Goal: Information Seeking & Learning: Learn about a topic

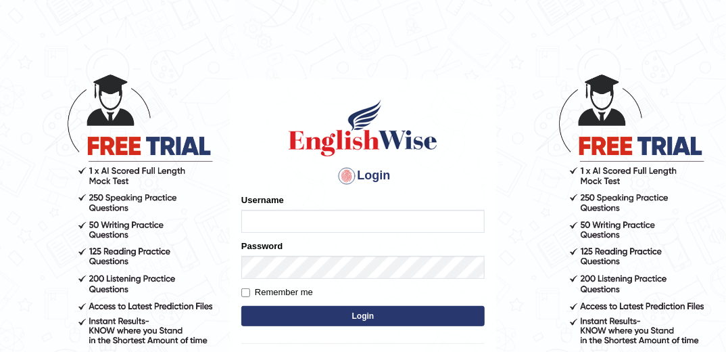
type input "marlon"
click at [474, 316] on button "Login" at bounding box center [362, 316] width 243 height 20
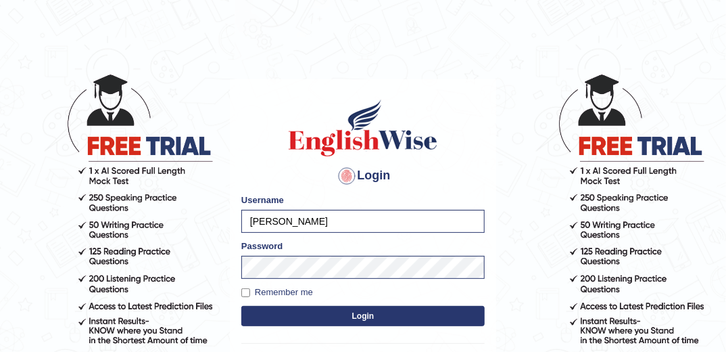
click at [442, 314] on button "Login" at bounding box center [362, 316] width 243 height 20
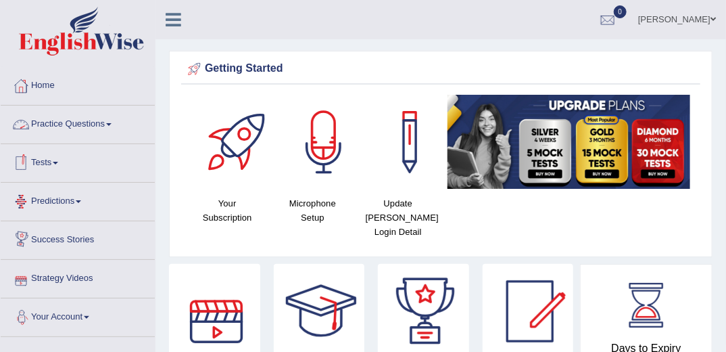
click at [99, 121] on link "Practice Questions" at bounding box center [78, 122] width 154 height 34
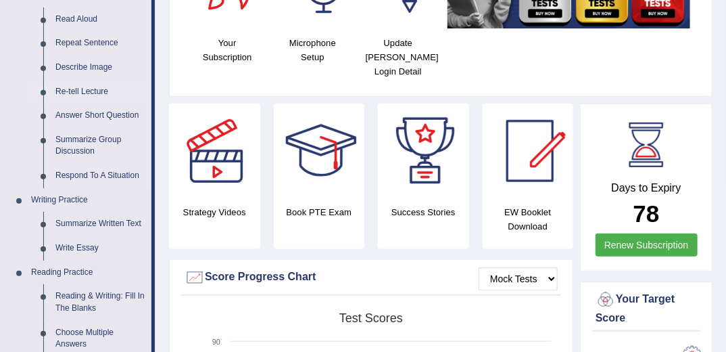
scroll to position [216, 0]
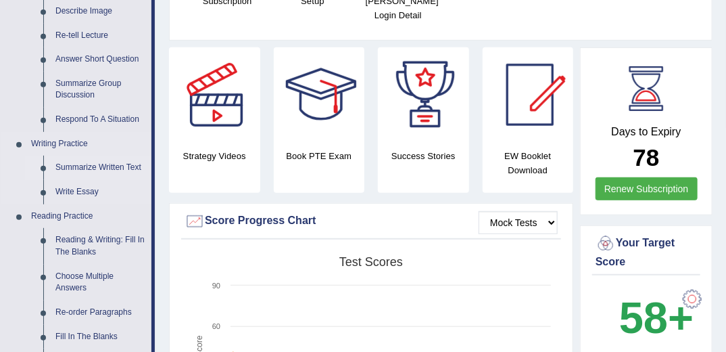
click at [101, 164] on link "Summarize Written Text" at bounding box center [100, 167] width 102 height 24
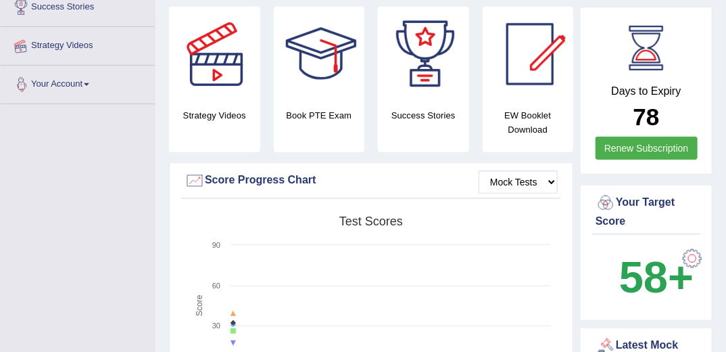
scroll to position [297, 0]
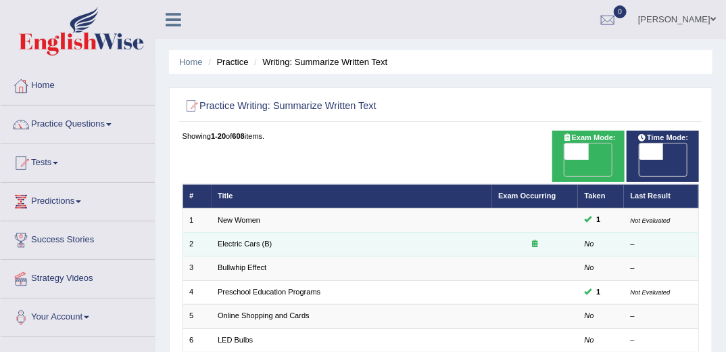
click at [284, 232] on td "Electric Cars (B)" at bounding box center [352, 244] width 281 height 24
click at [238, 239] on link "Electric Cars (B)" at bounding box center [245, 243] width 54 height 8
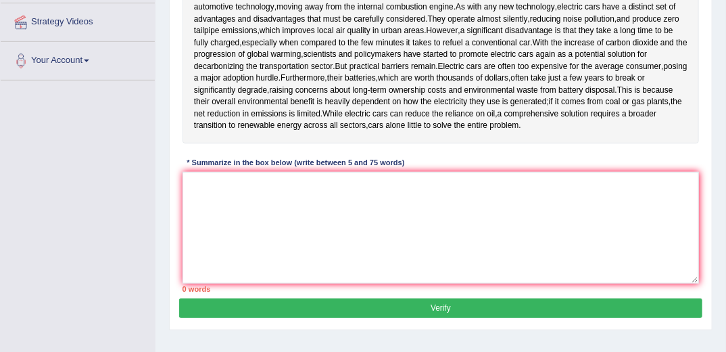
scroll to position [270, 0]
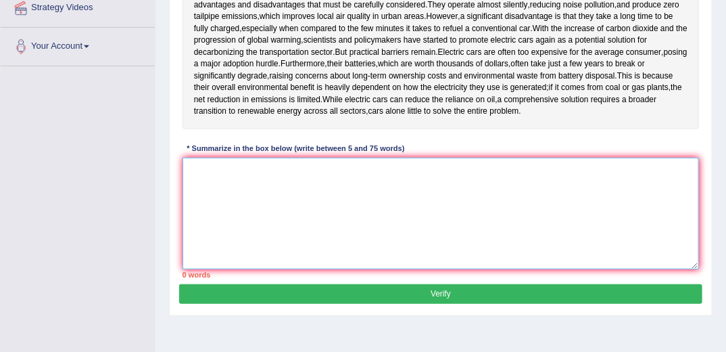
click at [316, 214] on textarea at bounding box center [441, 214] width 517 height 112
drag, startPoint x: 323, startPoint y: 198, endPoint x: 338, endPoint y: 179, distance: 24.1
click at [326, 197] on textarea at bounding box center [441, 214] width 517 height 112
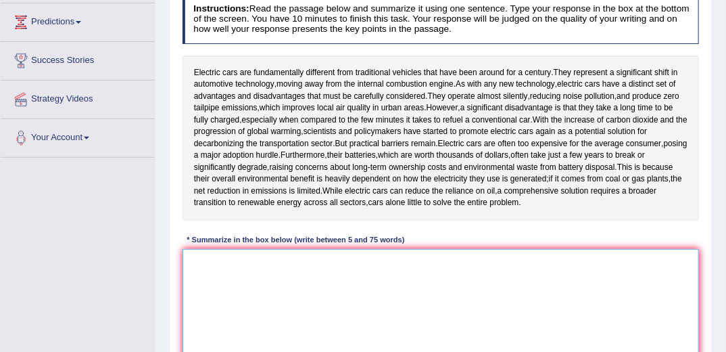
scroll to position [162, 0]
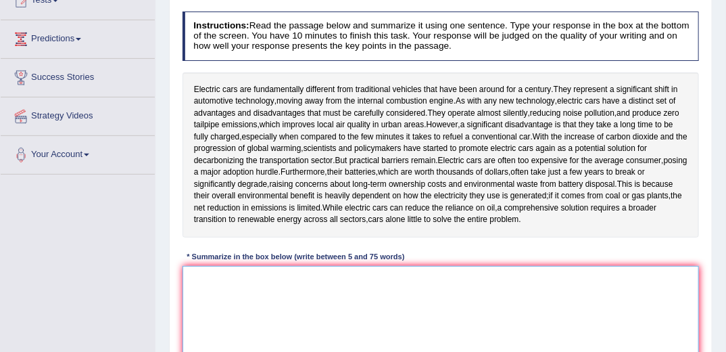
click at [388, 311] on textarea at bounding box center [441, 322] width 517 height 112
type textarea "e"
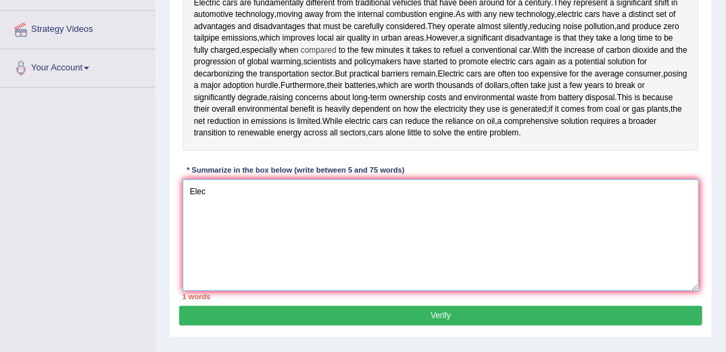
scroll to position [270, 0]
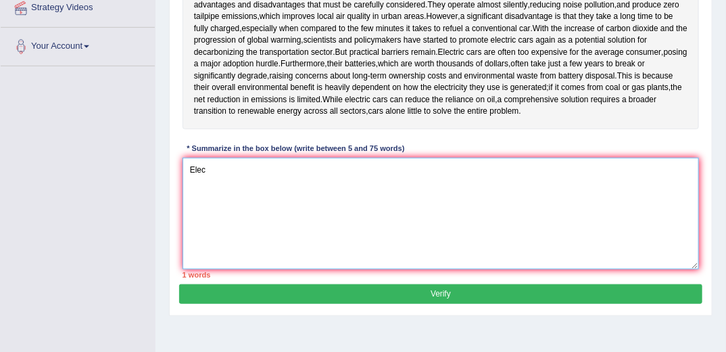
click at [307, 187] on textarea "Elec" at bounding box center [441, 214] width 517 height 112
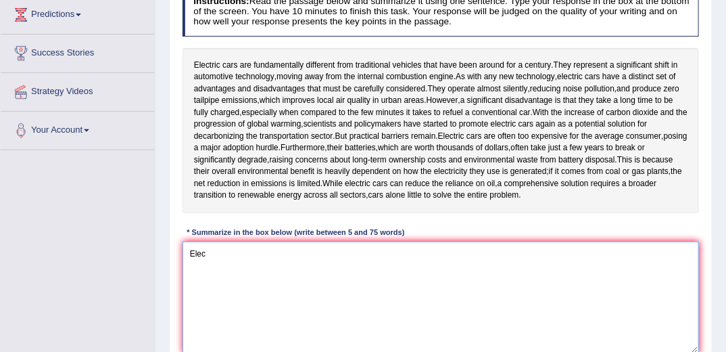
scroll to position [162, 0]
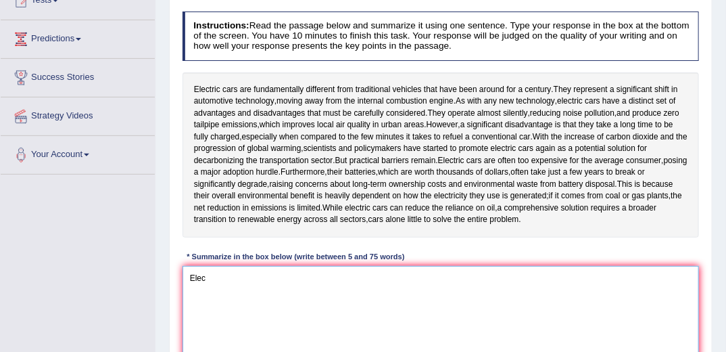
click at [408, 309] on textarea "Elec" at bounding box center [441, 322] width 517 height 112
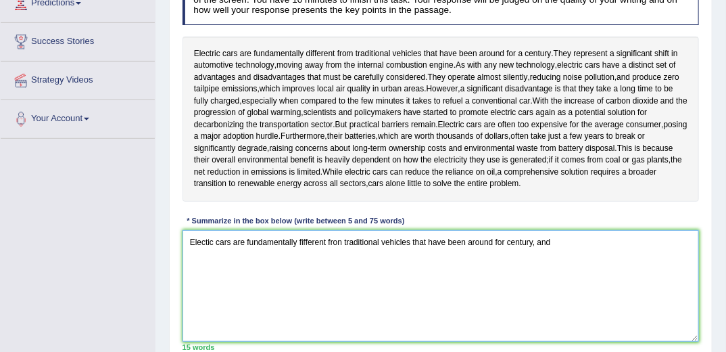
scroll to position [216, 0]
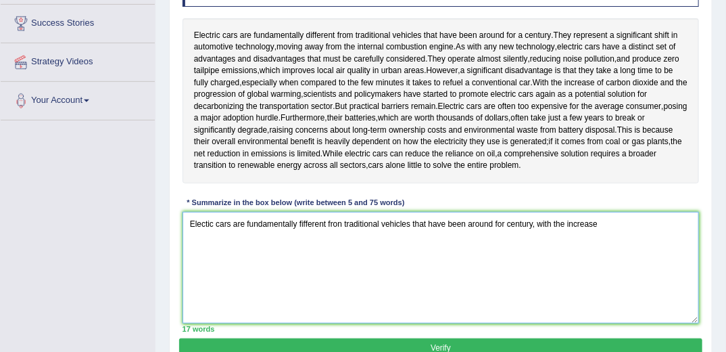
click at [543, 223] on textarea "Electic cars are fundamentally fifferent fron traditional vehicles that have be…" at bounding box center [441, 268] width 517 height 112
click at [610, 222] on textarea "Electic cars are fundamentally fifferent fron traditional vehicles that have be…" at bounding box center [441, 268] width 517 height 112
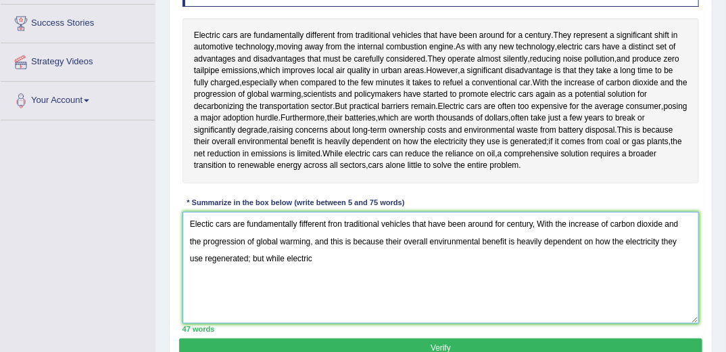
click at [254, 258] on textarea "Electic cars are fundamentally fifferent fron traditional vehicles that have be…" at bounding box center [441, 268] width 517 height 112
click at [303, 264] on textarea "Electic cars are fundamentally fifferent fron traditional vehicles that have be…" at bounding box center [441, 268] width 517 height 112
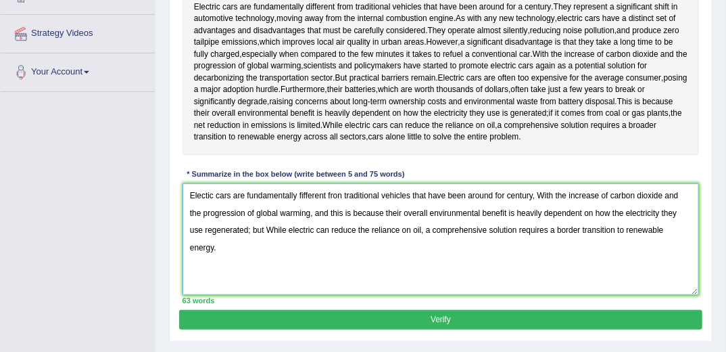
scroll to position [270, 0]
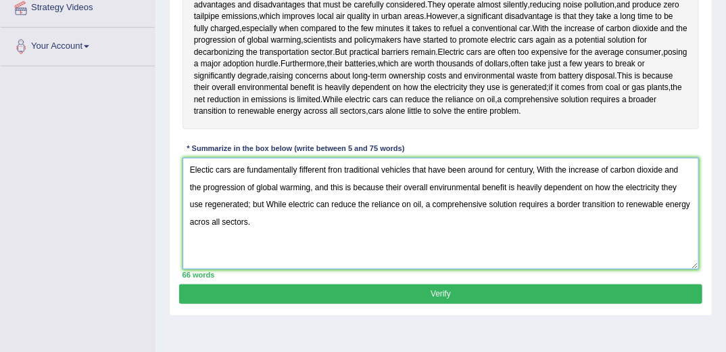
click at [207, 222] on textarea "Electic cars are fundamentally fifferent fron traditional vehicles that have be…" at bounding box center [441, 214] width 517 height 112
click at [301, 168] on textarea "Electic cars are fundamentally fifferent fron traditional vehicles that have be…" at bounding box center [441, 214] width 517 height 112
type textarea "Electic cars are fundamentally different fron traditional vehicles that have be…"
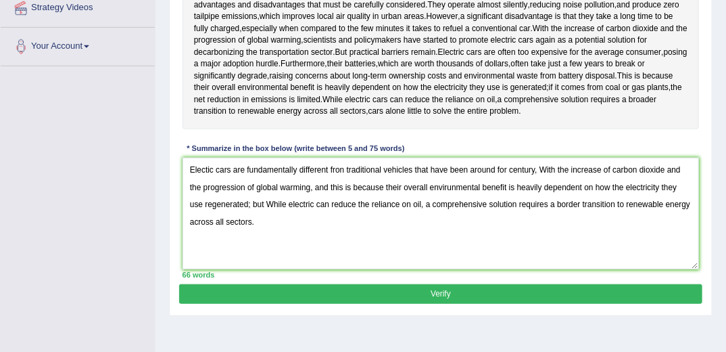
click at [422, 295] on button "Verify" at bounding box center [440, 294] width 523 height 20
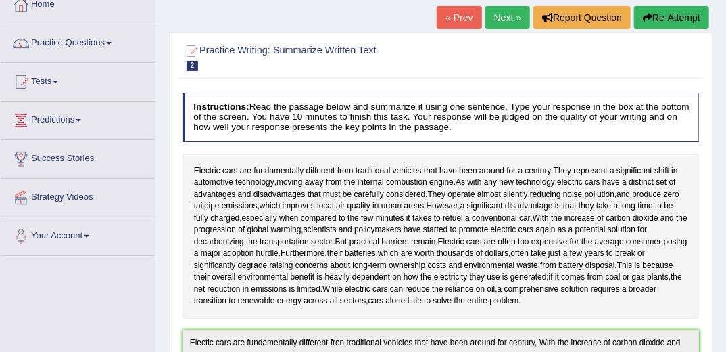
scroll to position [100, 0]
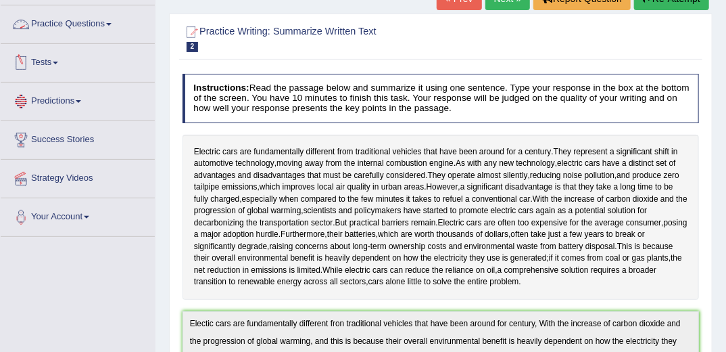
click at [67, 24] on link "Practice Questions" at bounding box center [78, 22] width 154 height 34
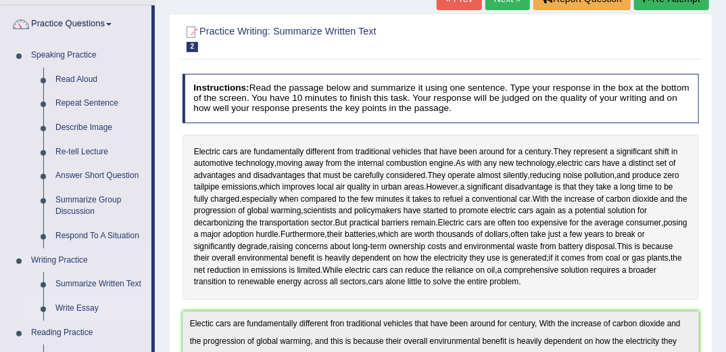
click at [82, 305] on link "Write Essay" at bounding box center [100, 308] width 102 height 24
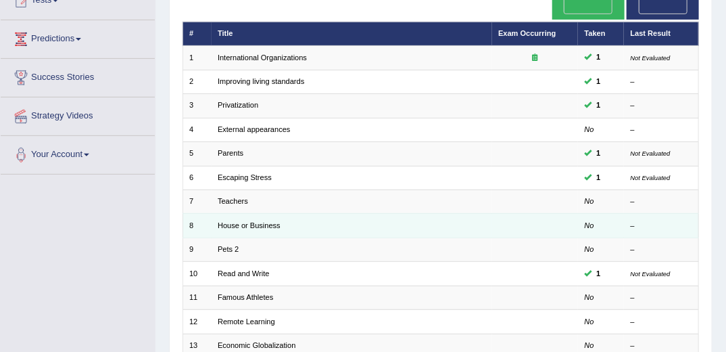
scroll to position [162, 0]
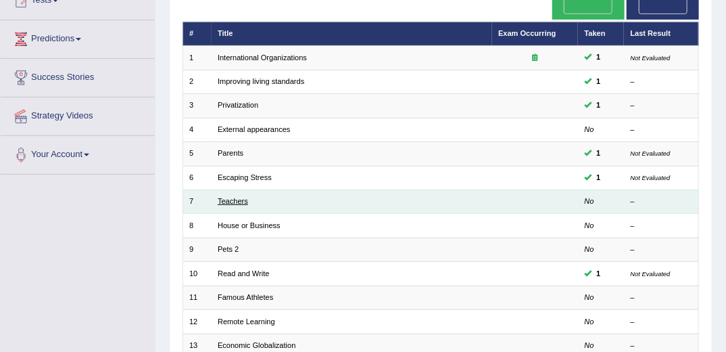
drag, startPoint x: 237, startPoint y: 184, endPoint x: 336, endPoint y: 238, distance: 113.1
click at [236, 197] on link "Teachers" at bounding box center [233, 201] width 30 height 8
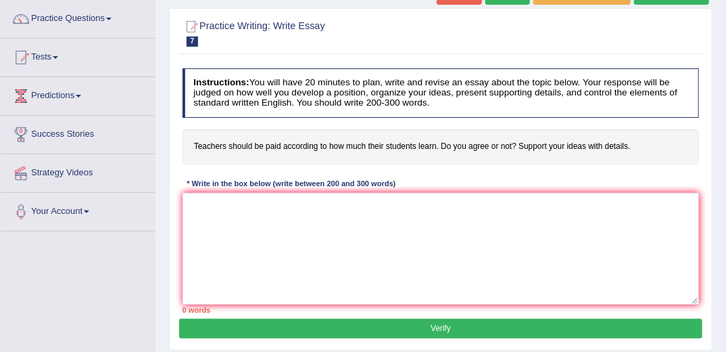
scroll to position [108, 0]
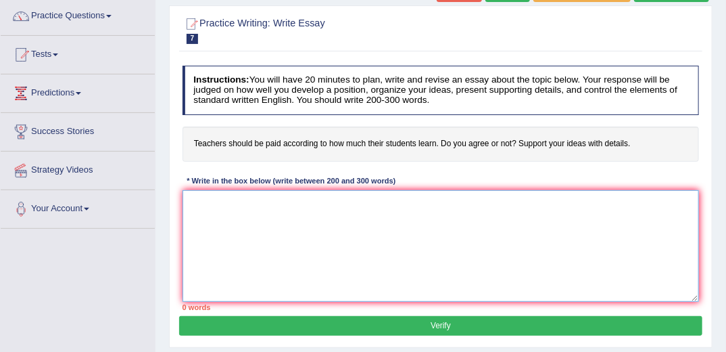
click at [387, 242] on textarea at bounding box center [441, 246] width 517 height 112
type textarea "R"
type textarea "t"
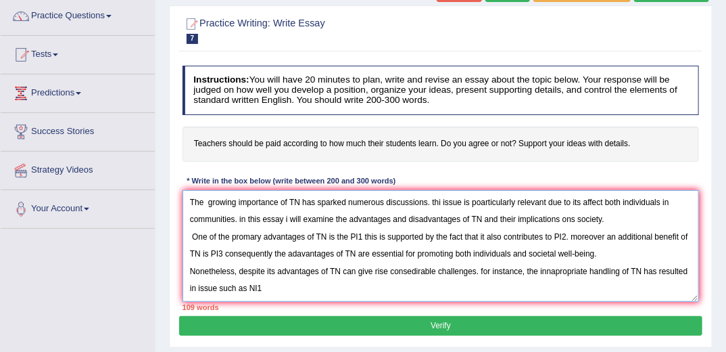
click at [281, 288] on textarea "The growing importance of TN has sparked numerous discussions. thi issue is poa…" at bounding box center [441, 246] width 517 height 112
type textarea "The growing importance of TN has sparked numerous discussions. thi issue is poa…"
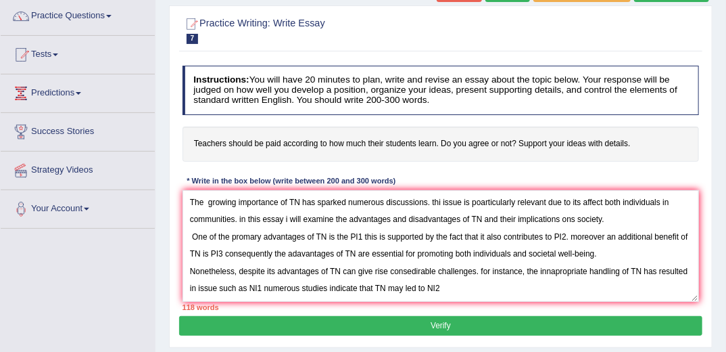
click button "Verify" at bounding box center [440, 326] width 523 height 20
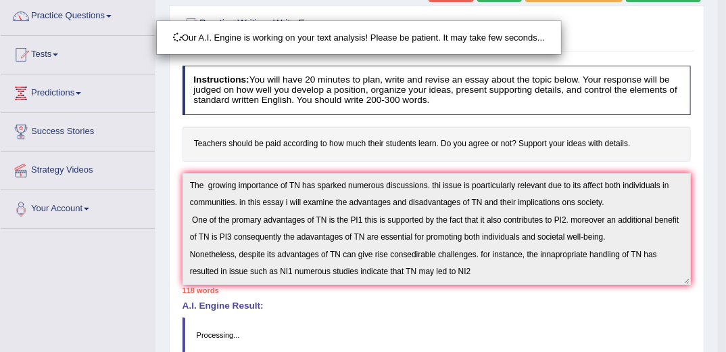
click at [495, 270] on div "Our A.I. Engine is working on your text analysis! Please be patient. It may tak…" at bounding box center [363, 176] width 726 height 352
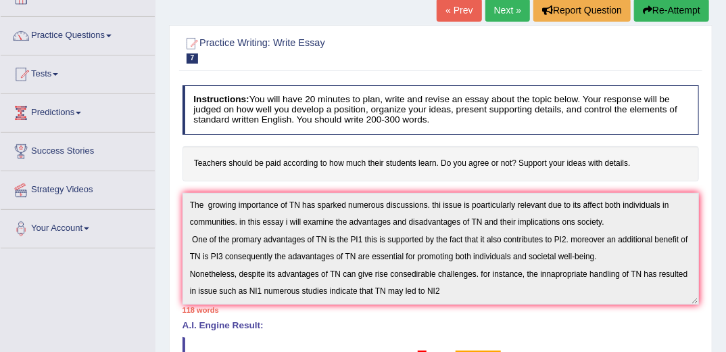
scroll to position [0, 0]
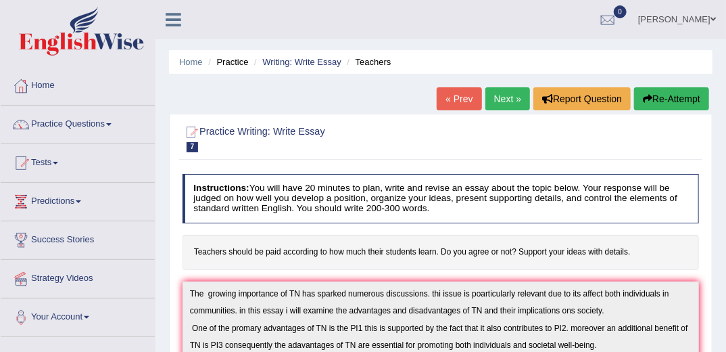
click at [687, 97] on button "Re-Attempt" at bounding box center [671, 98] width 75 height 23
